Goal: Information Seeking & Learning: Learn about a topic

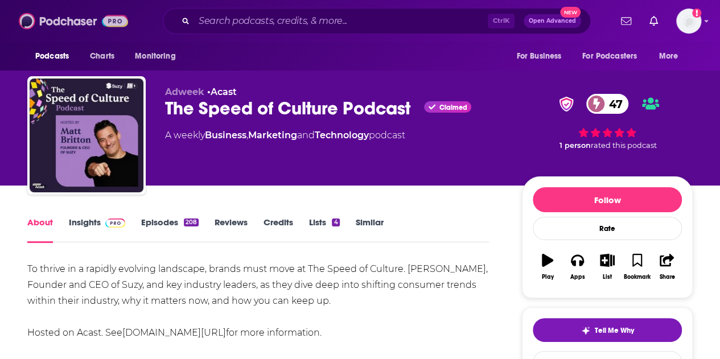
click at [50, 16] on img at bounding box center [73, 21] width 109 height 22
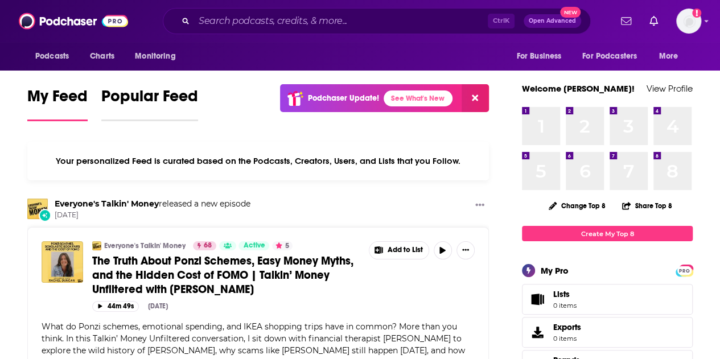
click at [154, 97] on span "Popular Feed" at bounding box center [149, 99] width 97 height 26
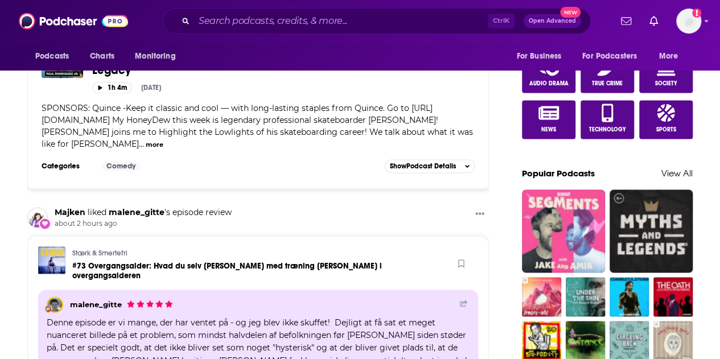
scroll to position [740, 0]
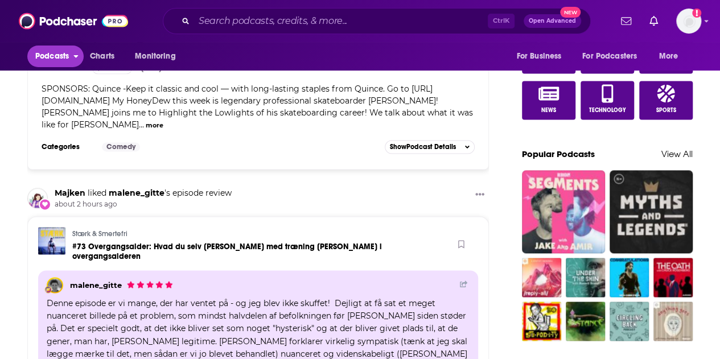
click at [55, 53] on span "Podcasts" at bounding box center [52, 56] width 34 height 16
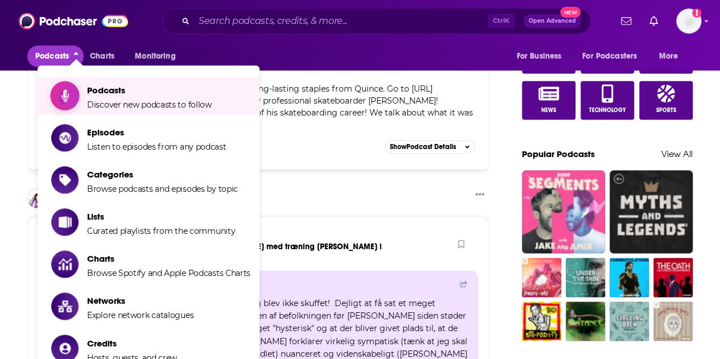
click at [104, 95] on span "Podcasts" at bounding box center [149, 90] width 125 height 11
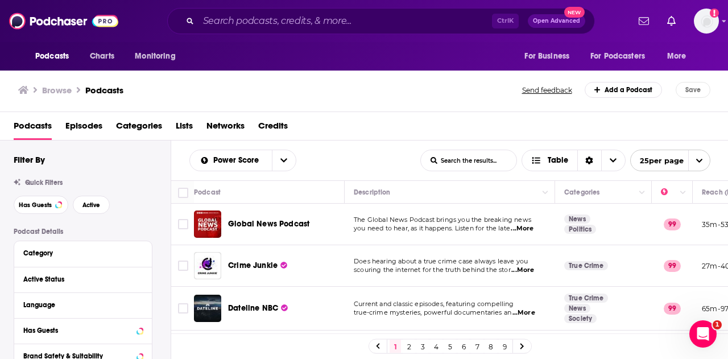
click at [134, 133] on span "Categories" at bounding box center [139, 128] width 46 height 23
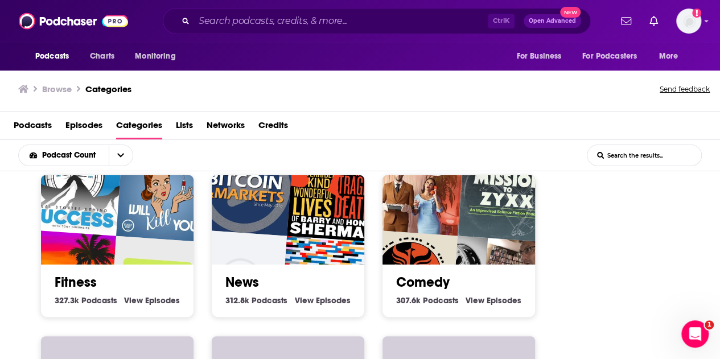
scroll to position [512, 0]
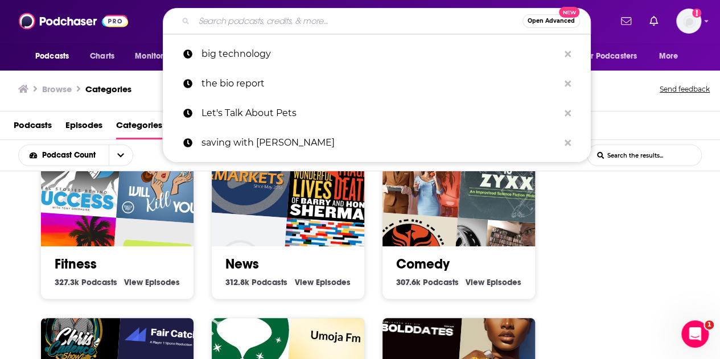
click at [210, 16] on input "Search podcasts, credits, & more..." at bounding box center [358, 21] width 328 height 18
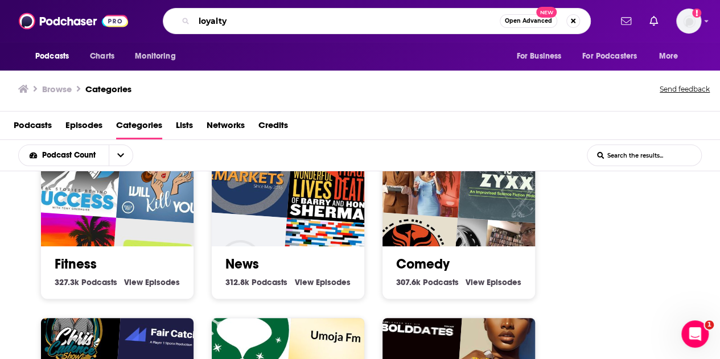
type input "loyalty"
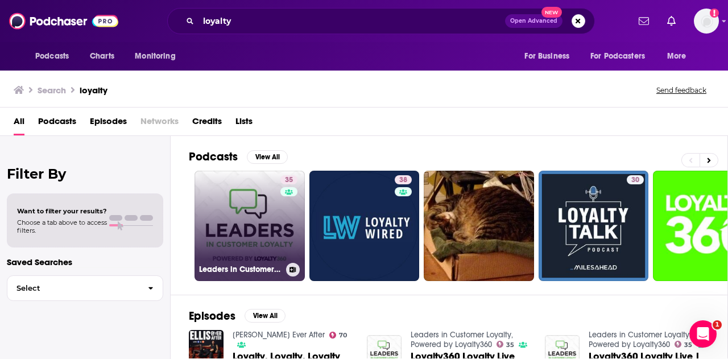
click at [222, 201] on link "35 Leaders in Customer Loyalty, Powered by Loyalty360" at bounding box center [250, 226] width 110 height 110
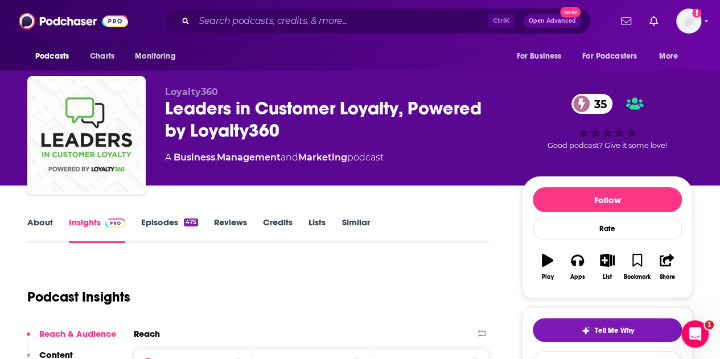
click at [51, 228] on link "About" at bounding box center [40, 230] width 26 height 26
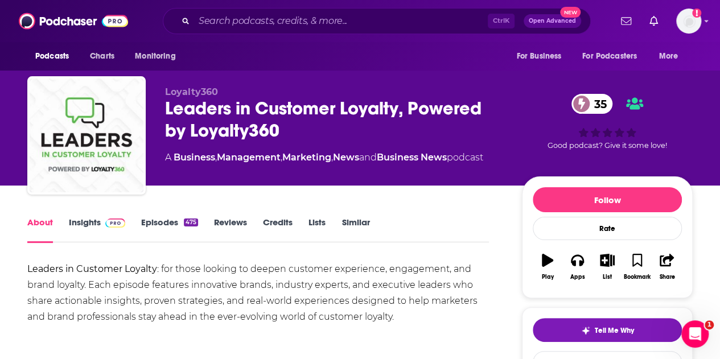
click at [159, 225] on link "Episodes 475" at bounding box center [169, 230] width 57 height 26
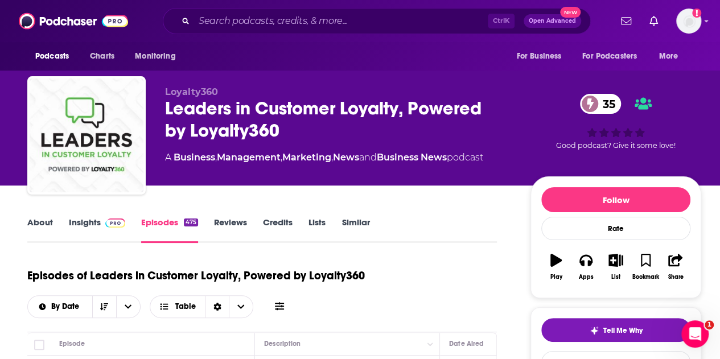
click at [107, 222] on img at bounding box center [115, 222] width 20 height 9
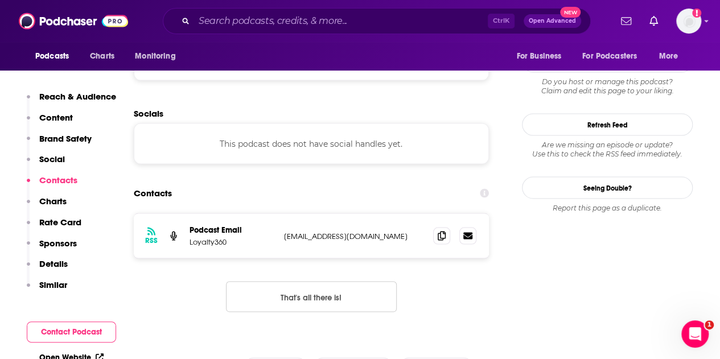
scroll to position [1024, 0]
